Goal: Task Accomplishment & Management: Manage account settings

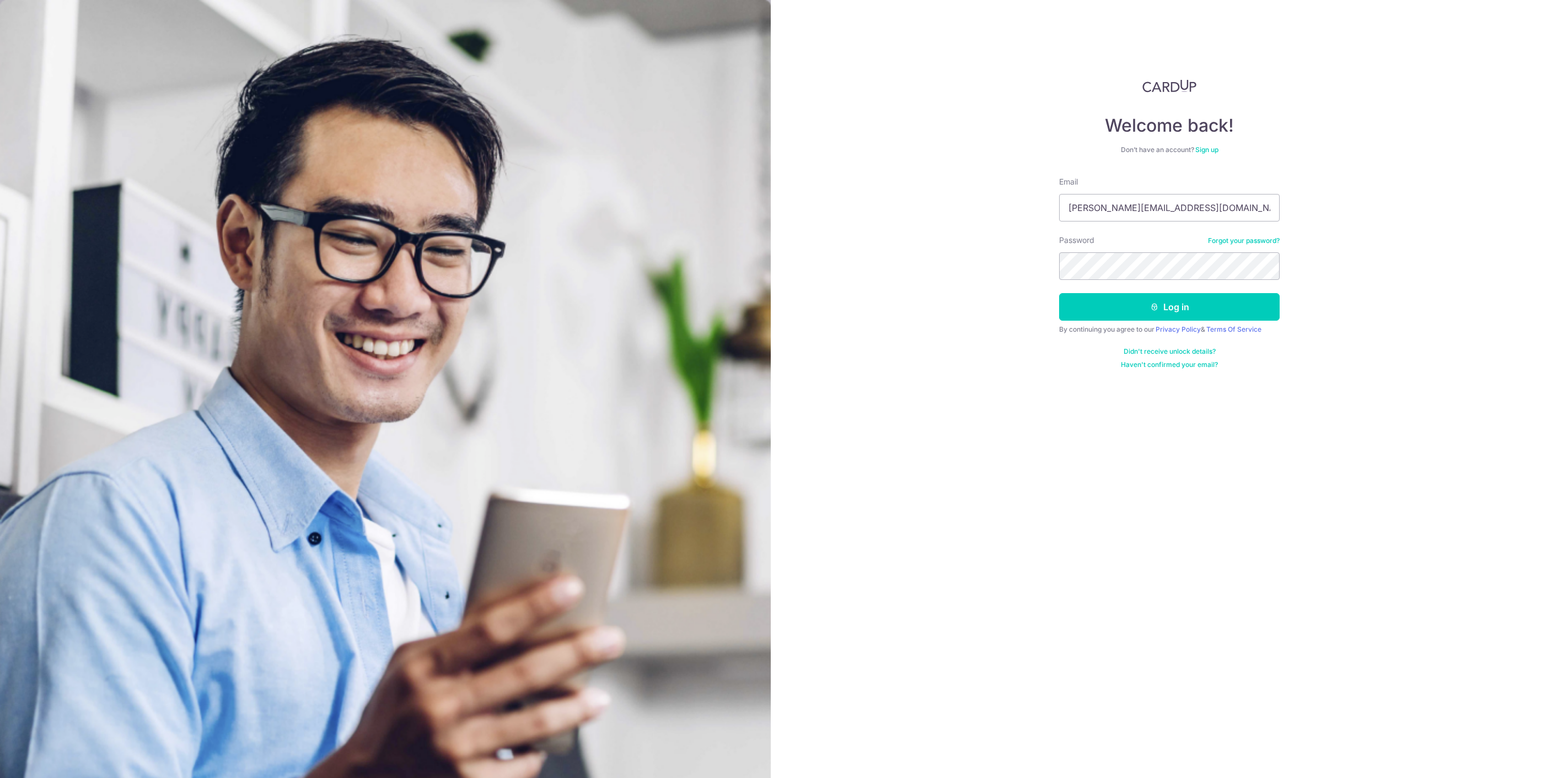
click at [1159, 305] on button "Log in" at bounding box center [1169, 307] width 220 height 28
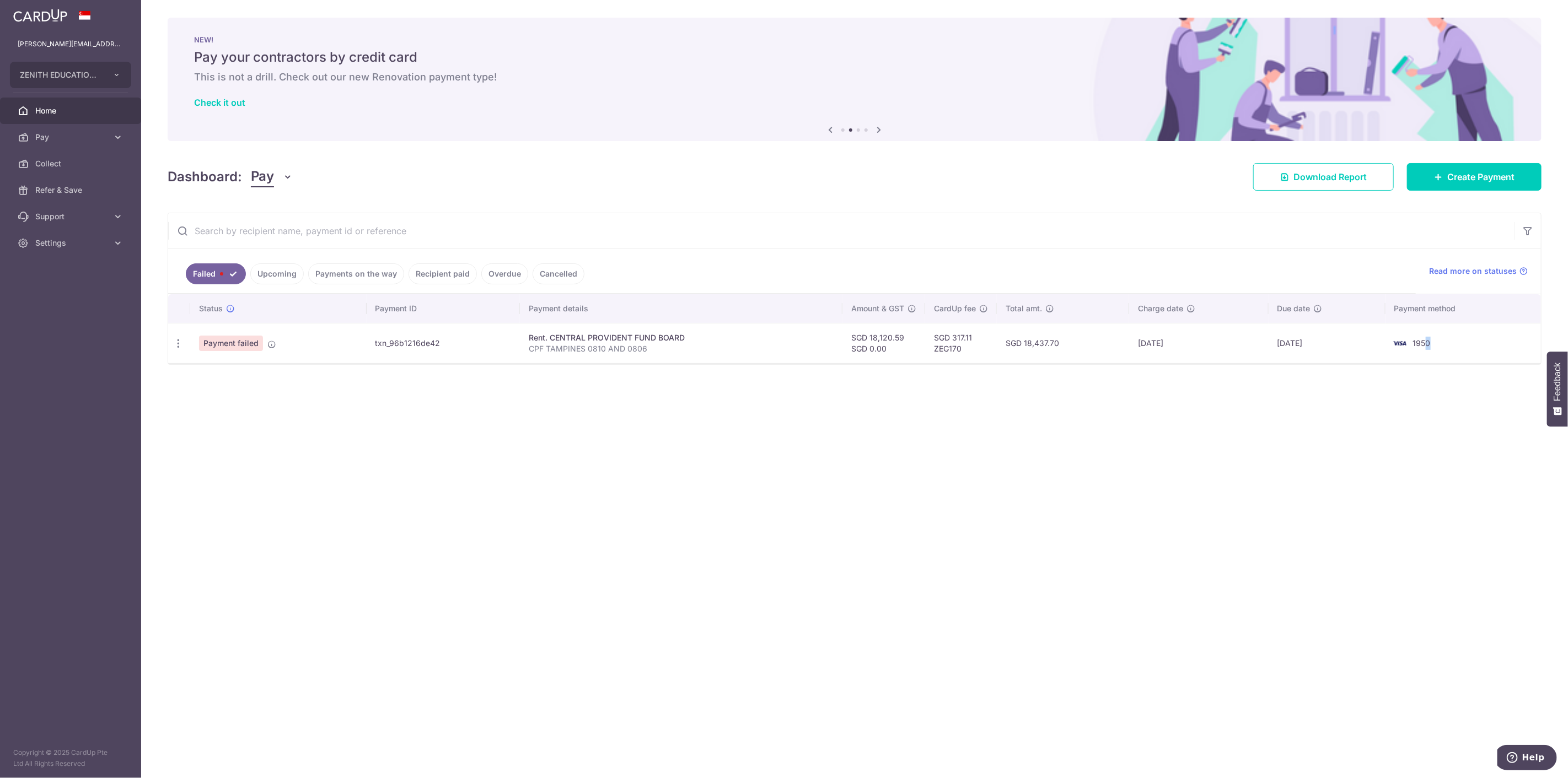
drag, startPoint x: 1457, startPoint y: 348, endPoint x: 1178, endPoint y: 361, distance: 279.3
click at [1428, 349] on td "1950" at bounding box center [1463, 343] width 155 height 40
click at [185, 354] on td "Update payment Upload doc" at bounding box center [179, 343] width 22 height 40
click at [180, 350] on div "Update payment Upload doc" at bounding box center [178, 343] width 20 height 20
click at [182, 346] on icon "button" at bounding box center [178, 343] width 11 height 11
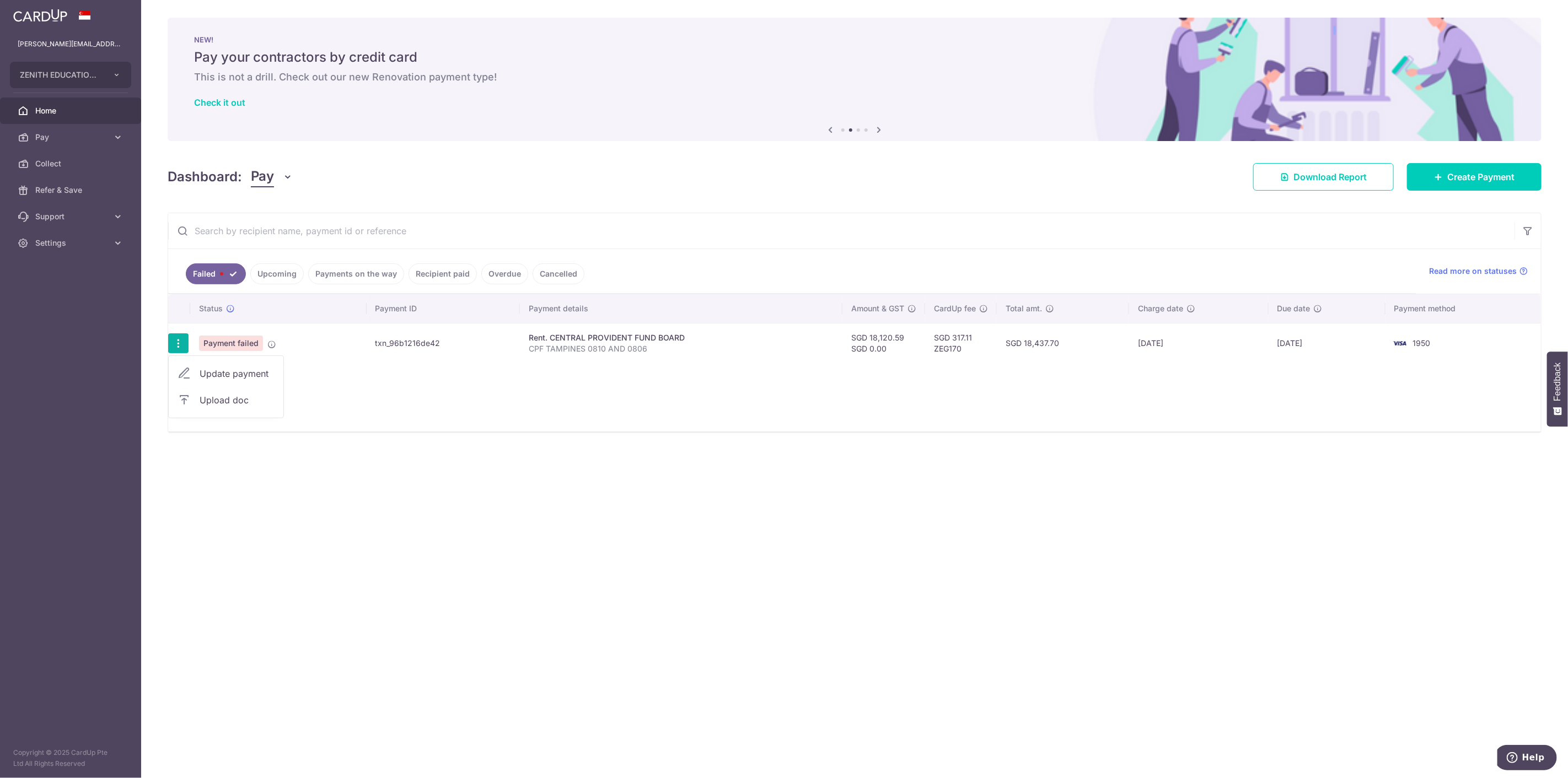
click at [229, 373] on span "Update payment" at bounding box center [237, 374] width 75 height 13
radio input "true"
type input "18,120.59"
type input "0.00"
type input "CPF TAMPINES 0810 AND 0806"
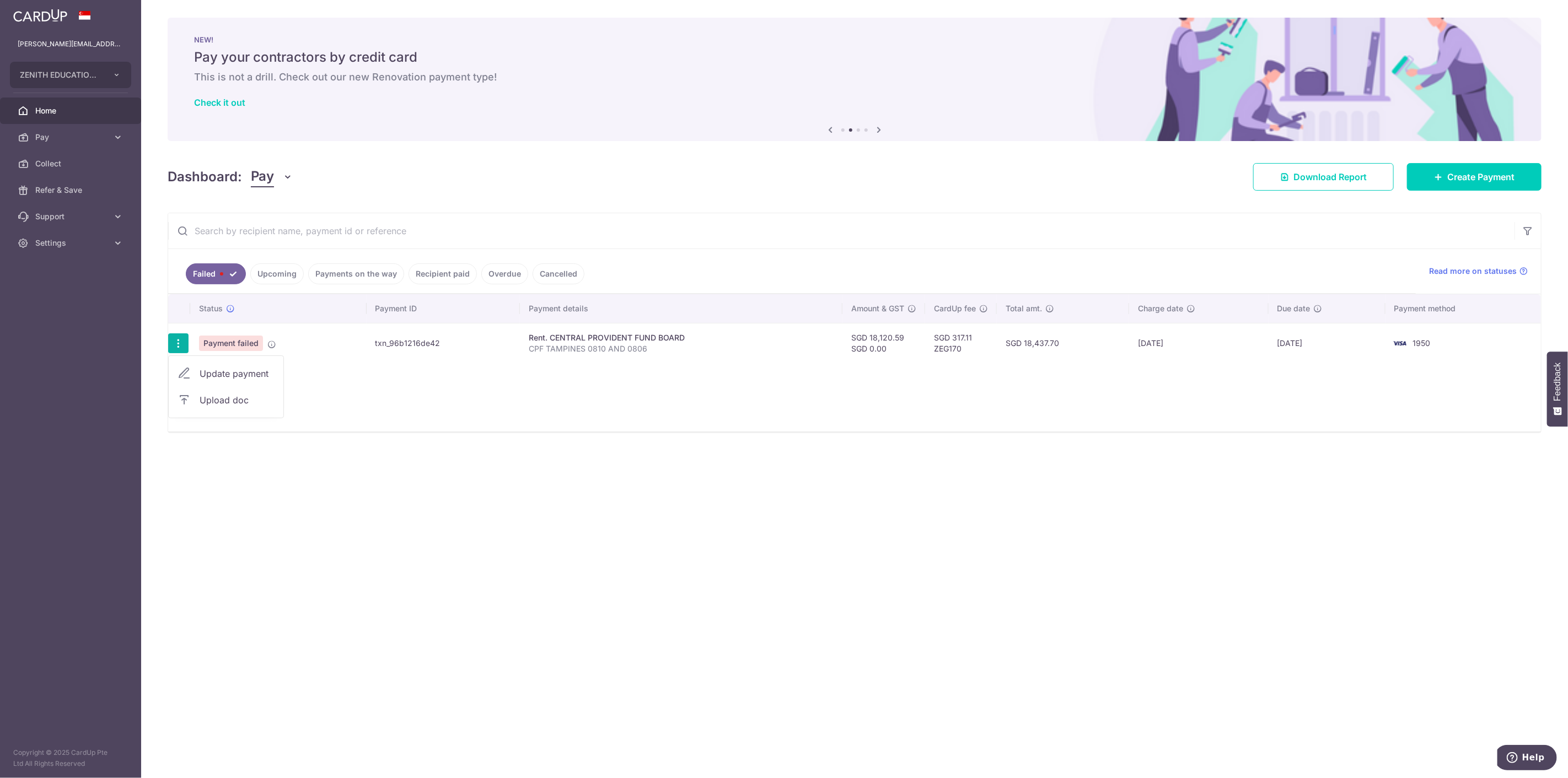
type input "RENT TAMPINES"
type input "ZEG170"
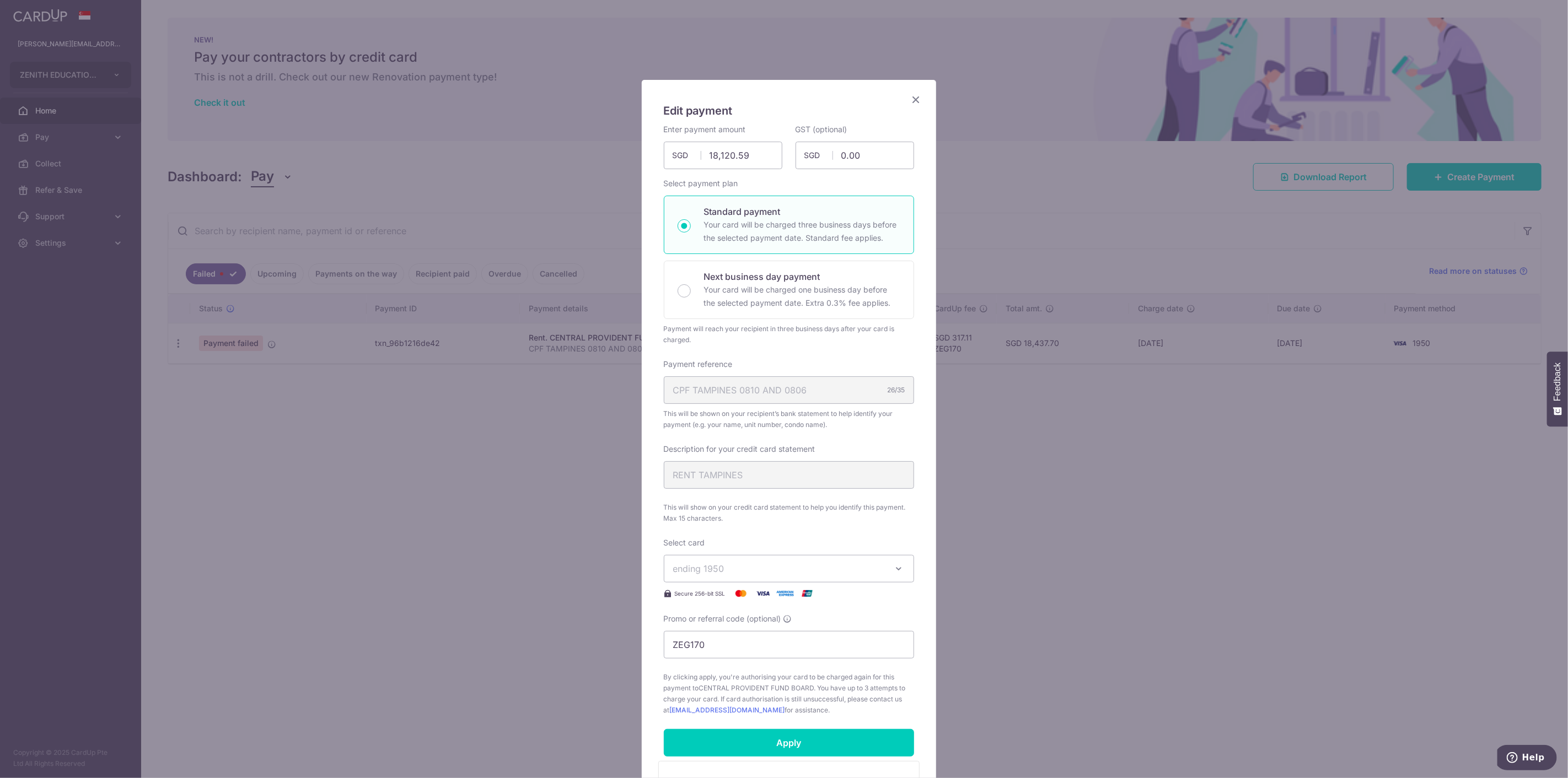
click at [758, 571] on span "ending 1950" at bounding box center [778, 569] width 211 height 13
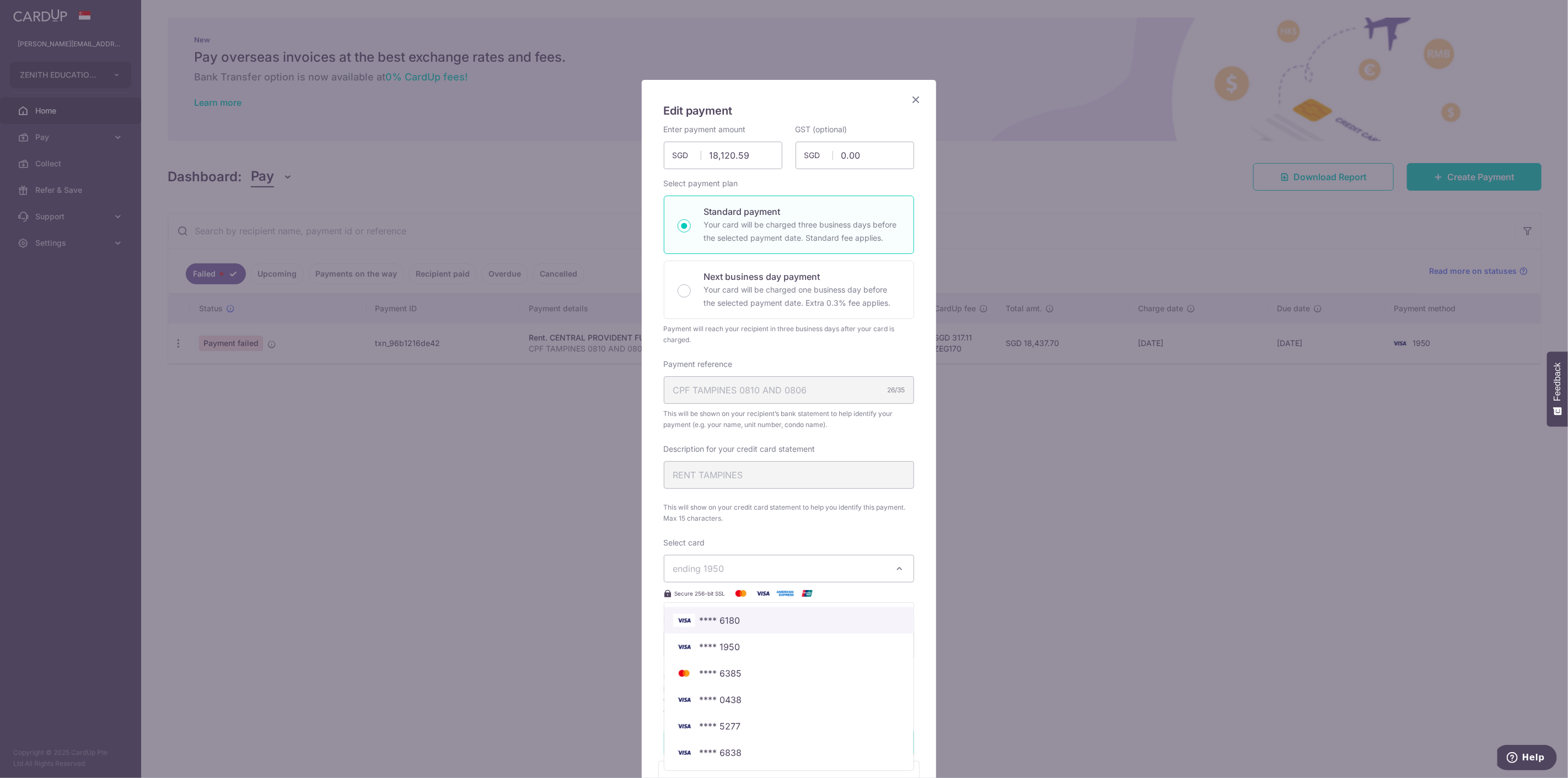
click at [765, 617] on span "**** 6180" at bounding box center [789, 620] width 232 height 13
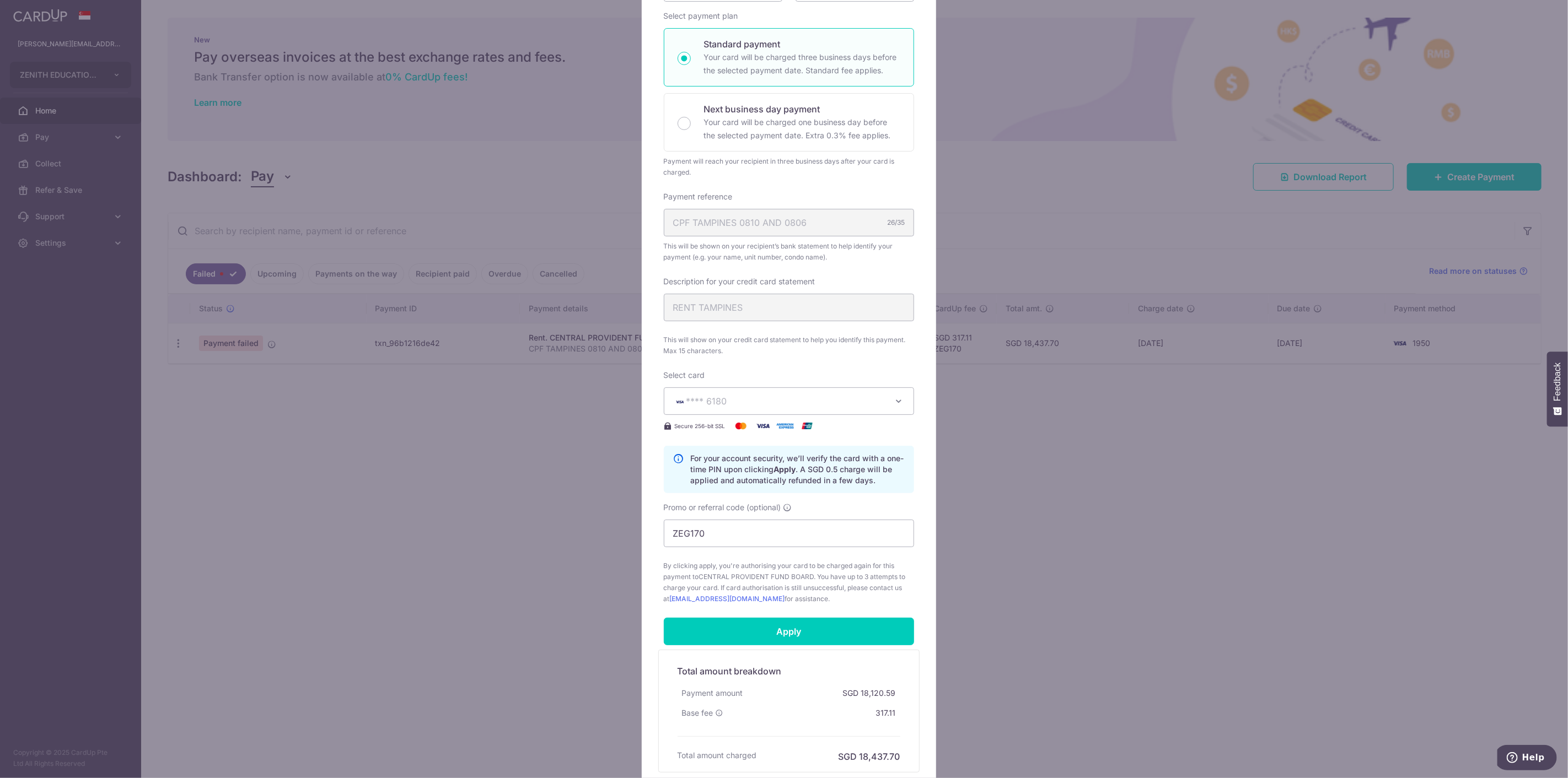
scroll to position [184, 0]
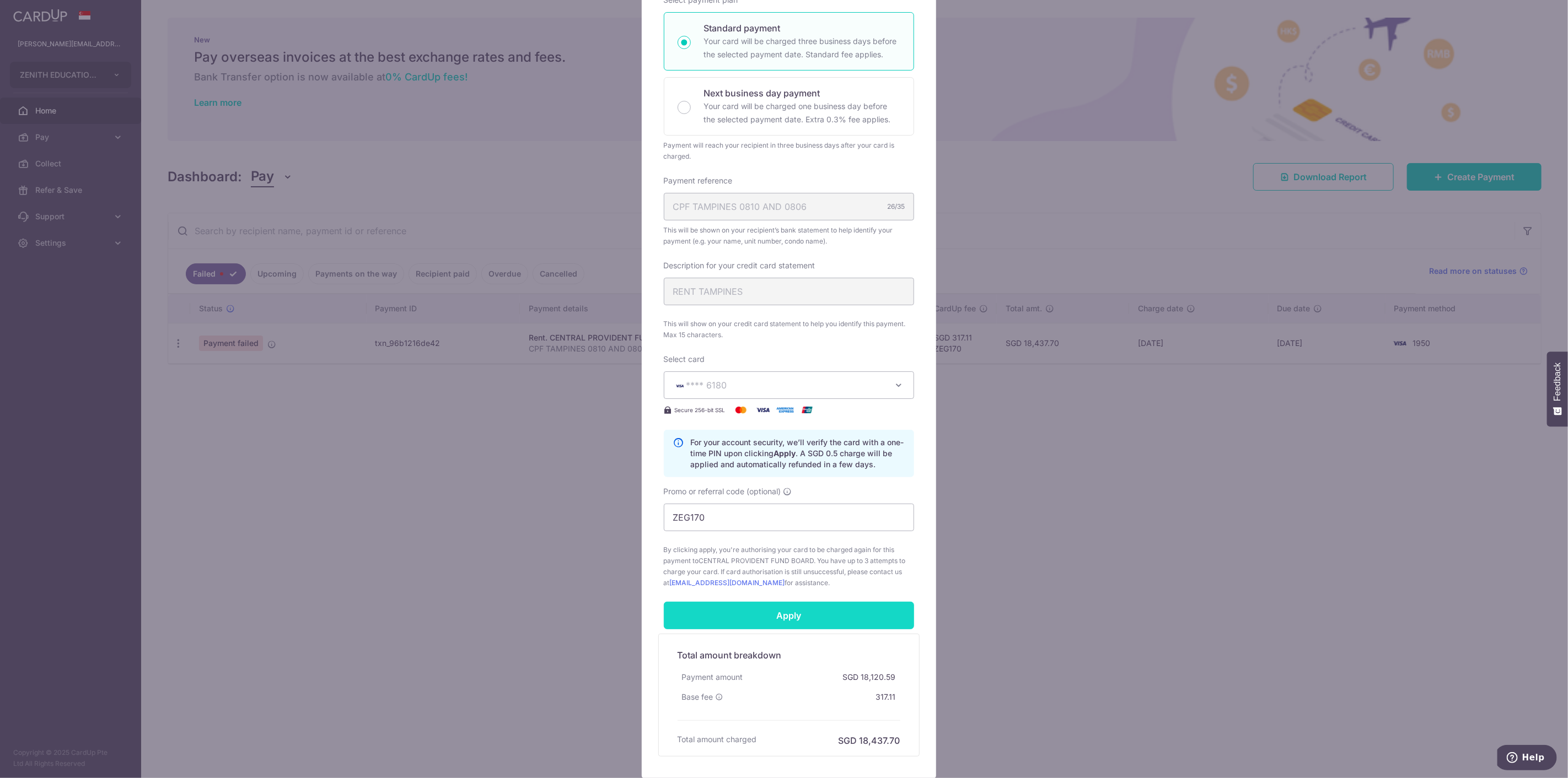
click at [786, 618] on input "Apply" at bounding box center [789, 615] width 250 height 28
